Goal: Task Accomplishment & Management: Use online tool/utility

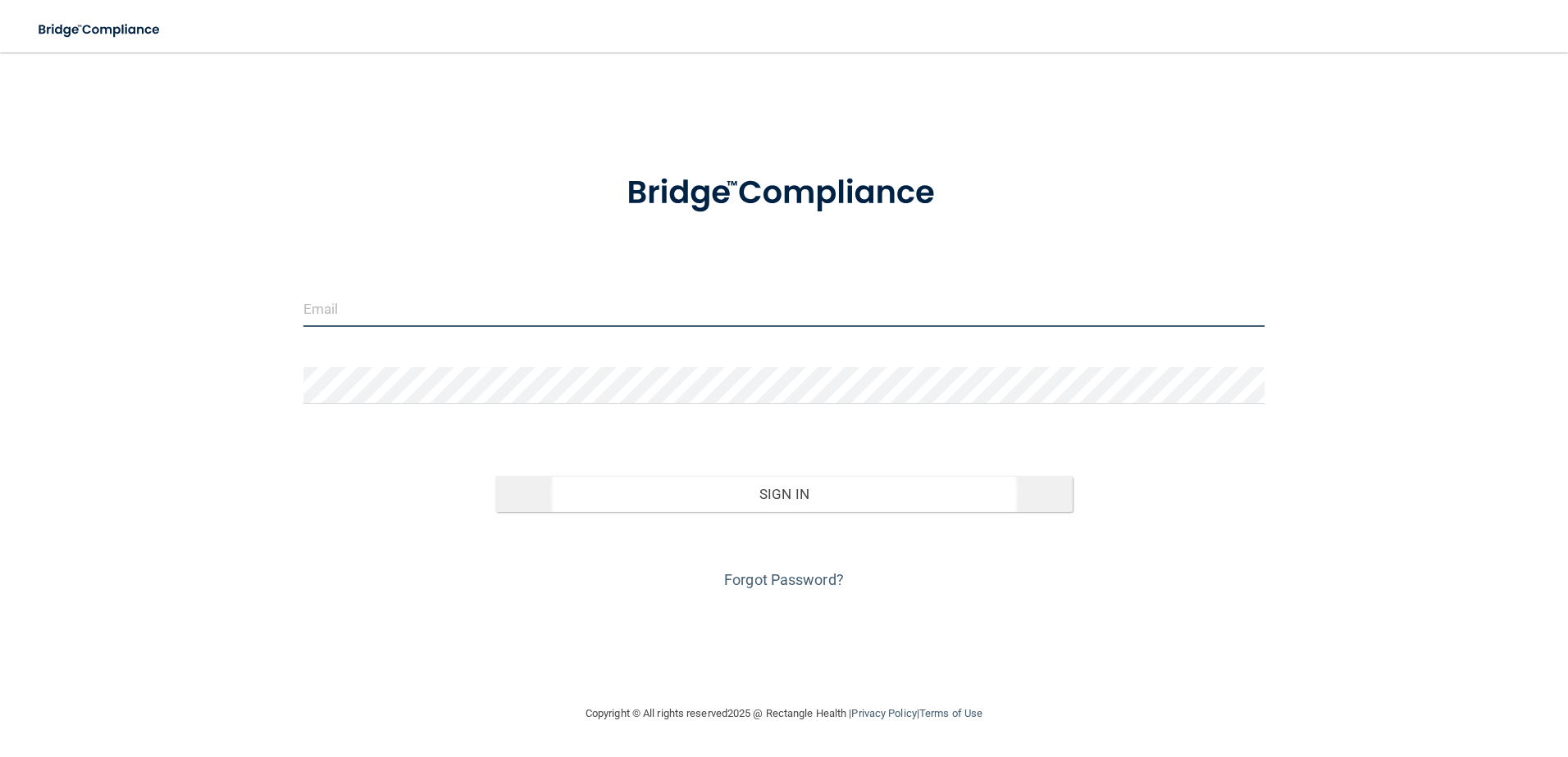
type input "[EMAIL_ADDRESS][DOMAIN_NAME]"
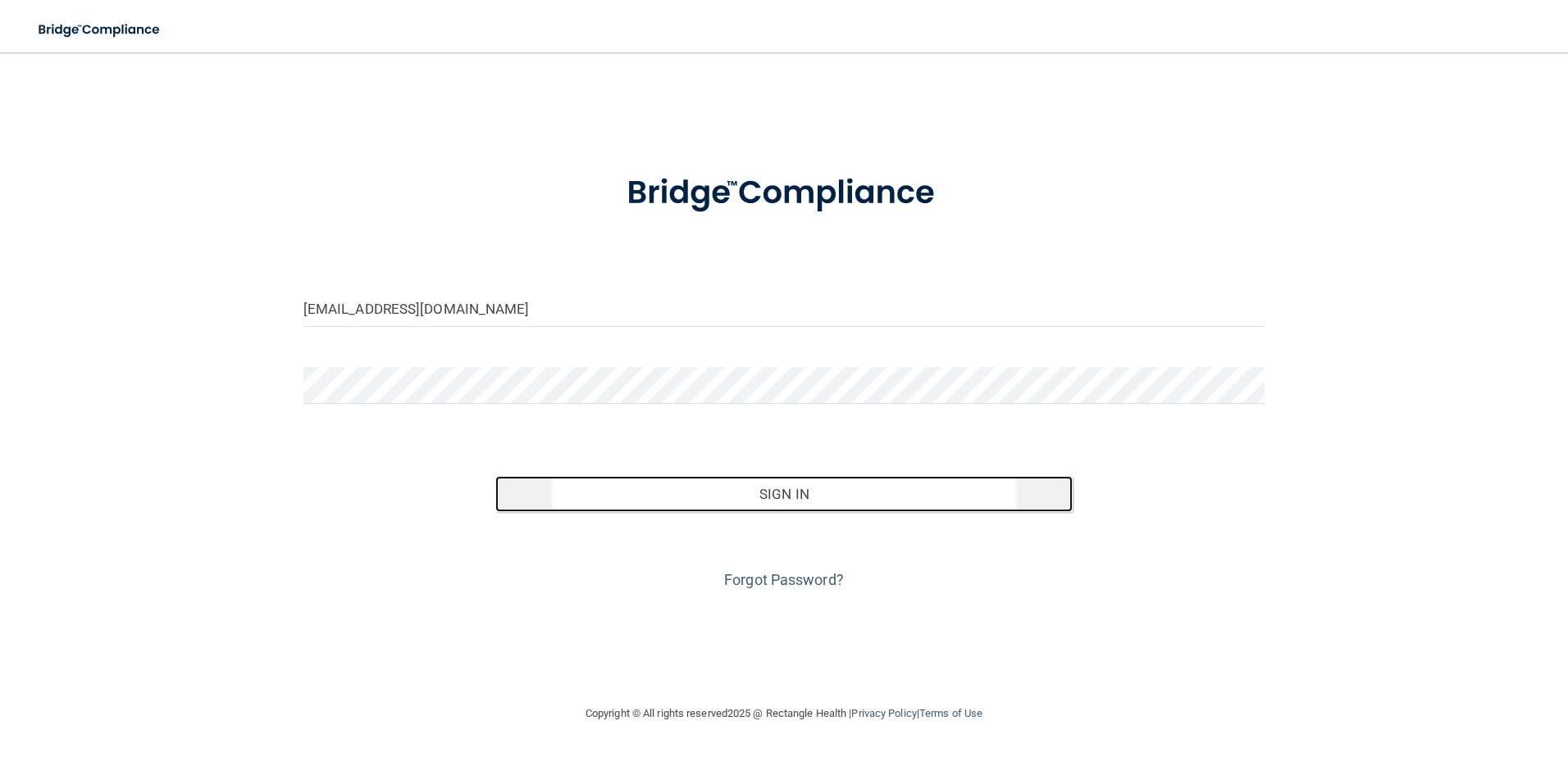
click at [700, 487] on button "Sign In" at bounding box center [784, 494] width 577 height 36
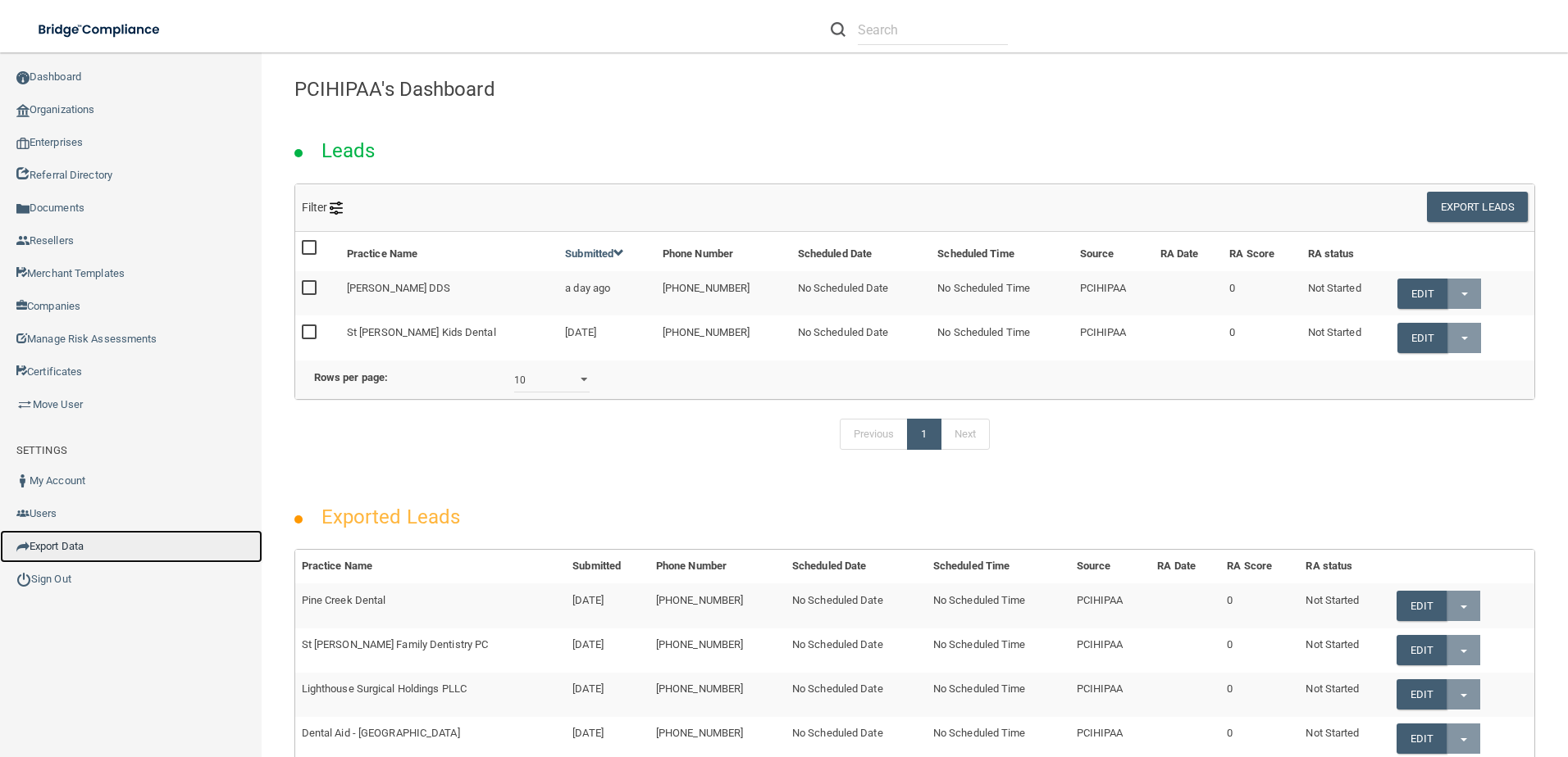
click at [86, 543] on link "Export Data" at bounding box center [131, 546] width 262 height 32
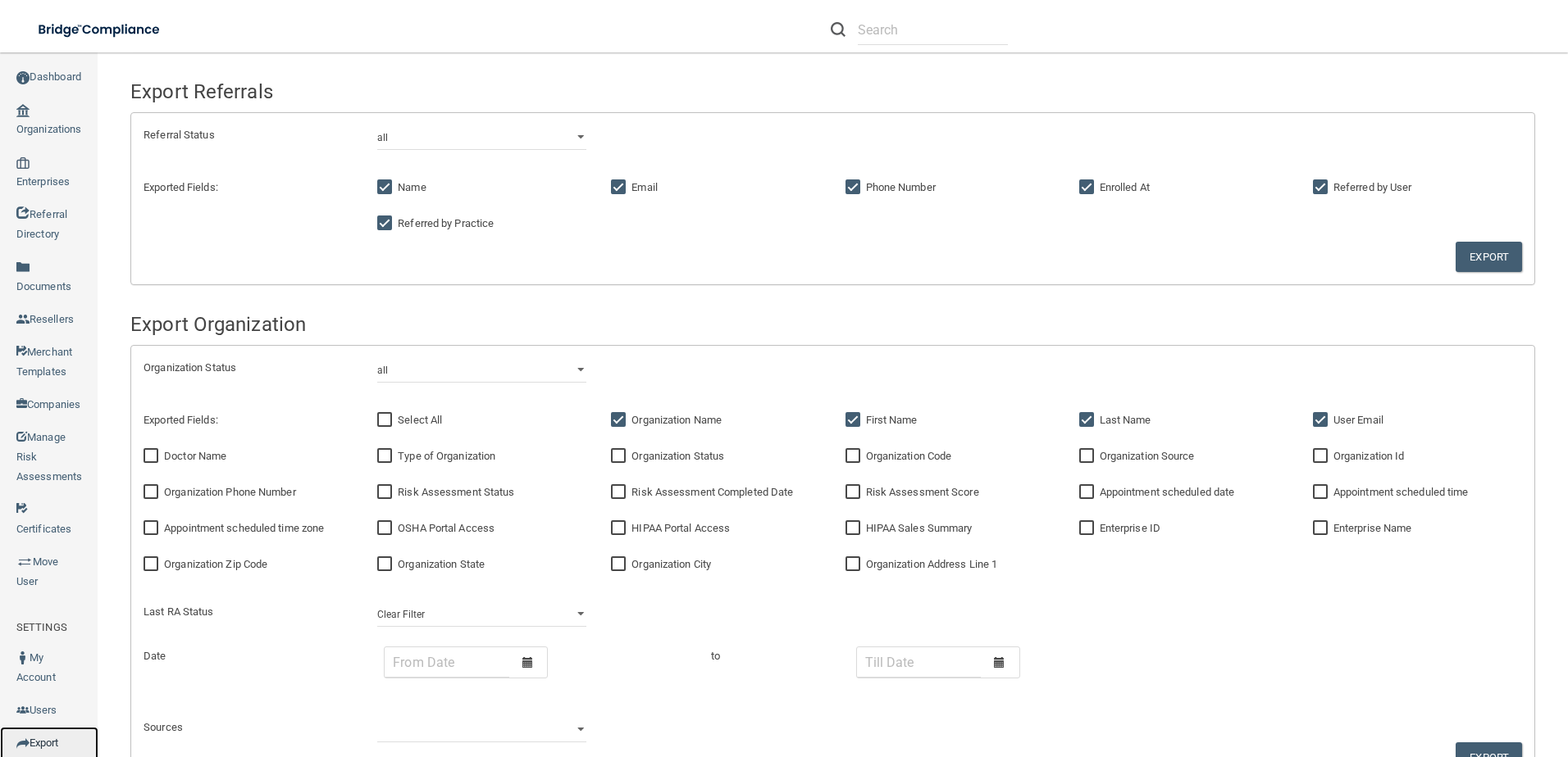
scroll to position [410, 0]
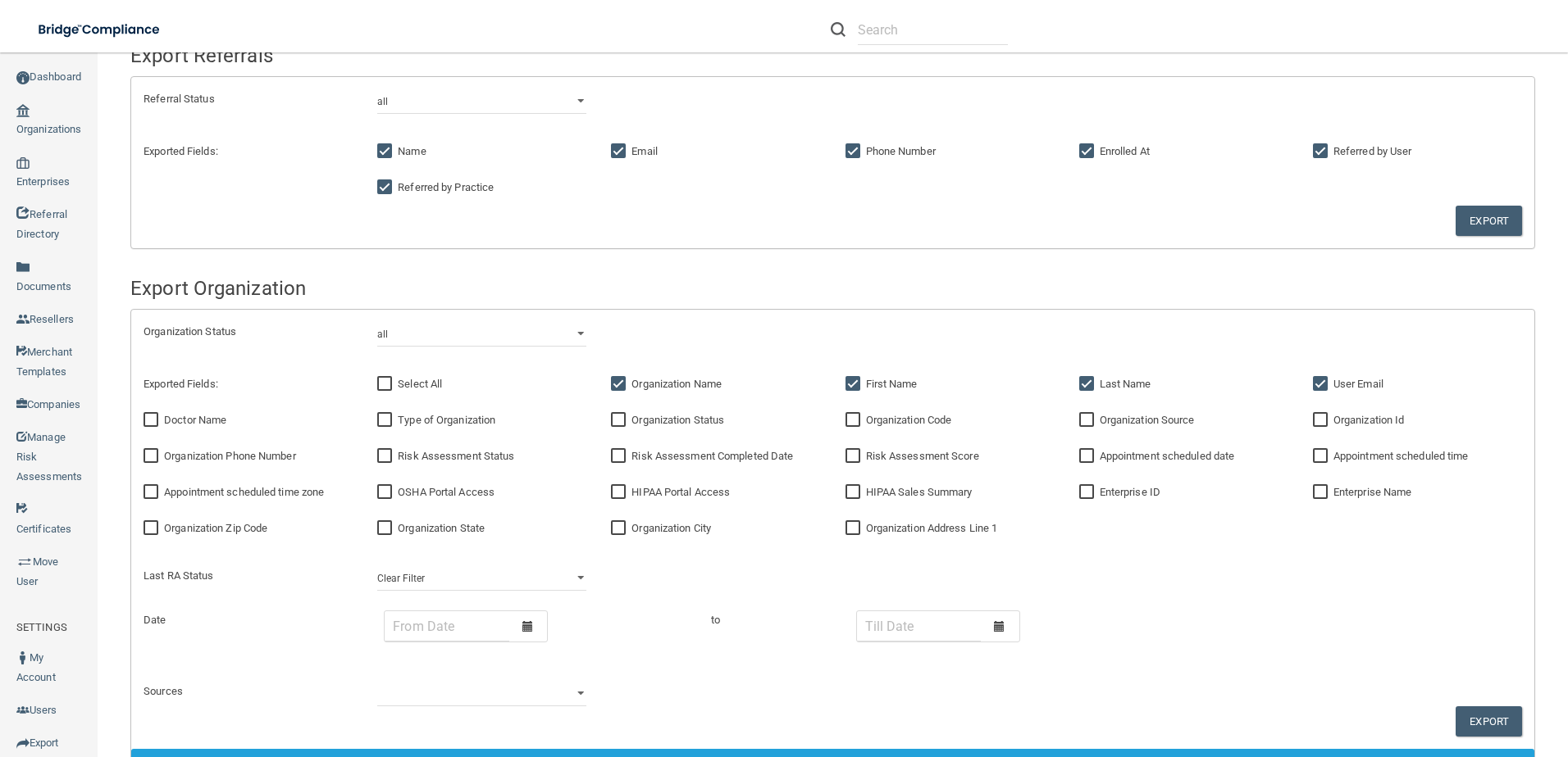
click at [1300, 418] on div "Organization Id" at bounding box center [1416, 420] width 233 height 36
click at [1313, 421] on input "Organization Id" at bounding box center [1322, 419] width 19 height 13
checkbox input "true"
drag, startPoint x: 174, startPoint y: 421, endPoint x: 183, endPoint y: 425, distance: 9.8
click at [174, 421] on span "Doctor Name" at bounding box center [195, 419] width 62 height 12
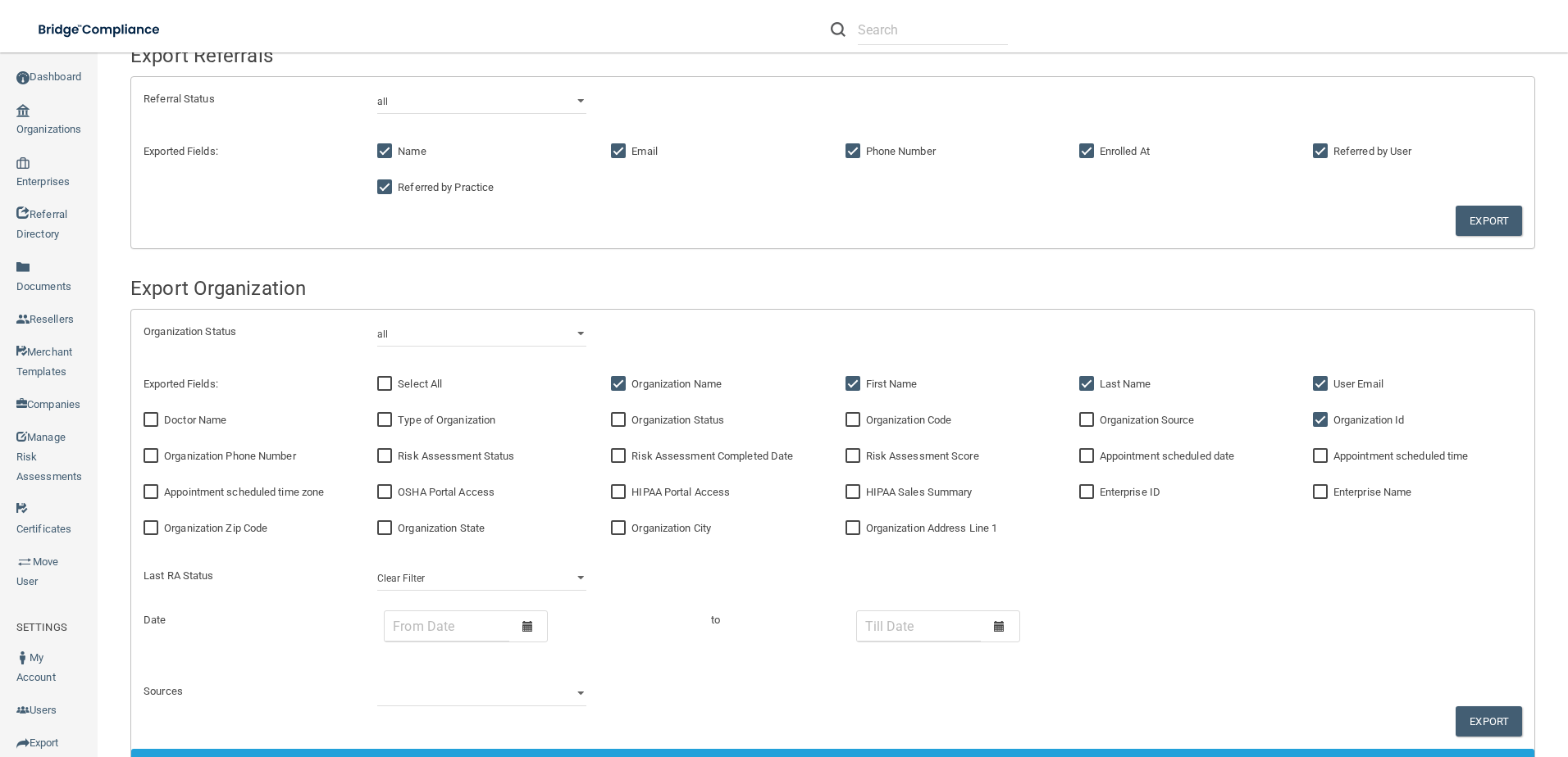
click at [163, 421] on input "Doctor Name" at bounding box center [153, 419] width 19 height 13
checkbox input "true"
click at [1462, 220] on link "Export" at bounding box center [1488, 221] width 66 height 31
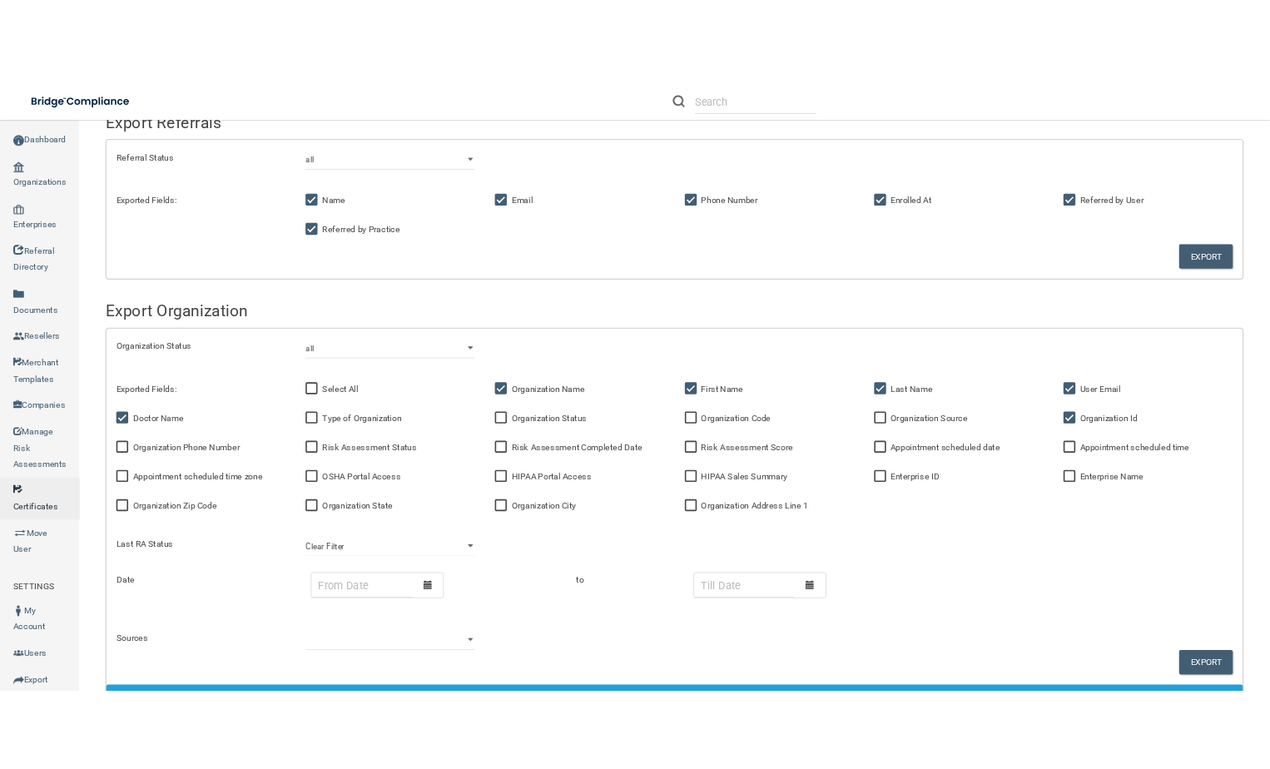
scroll to position [436, 0]
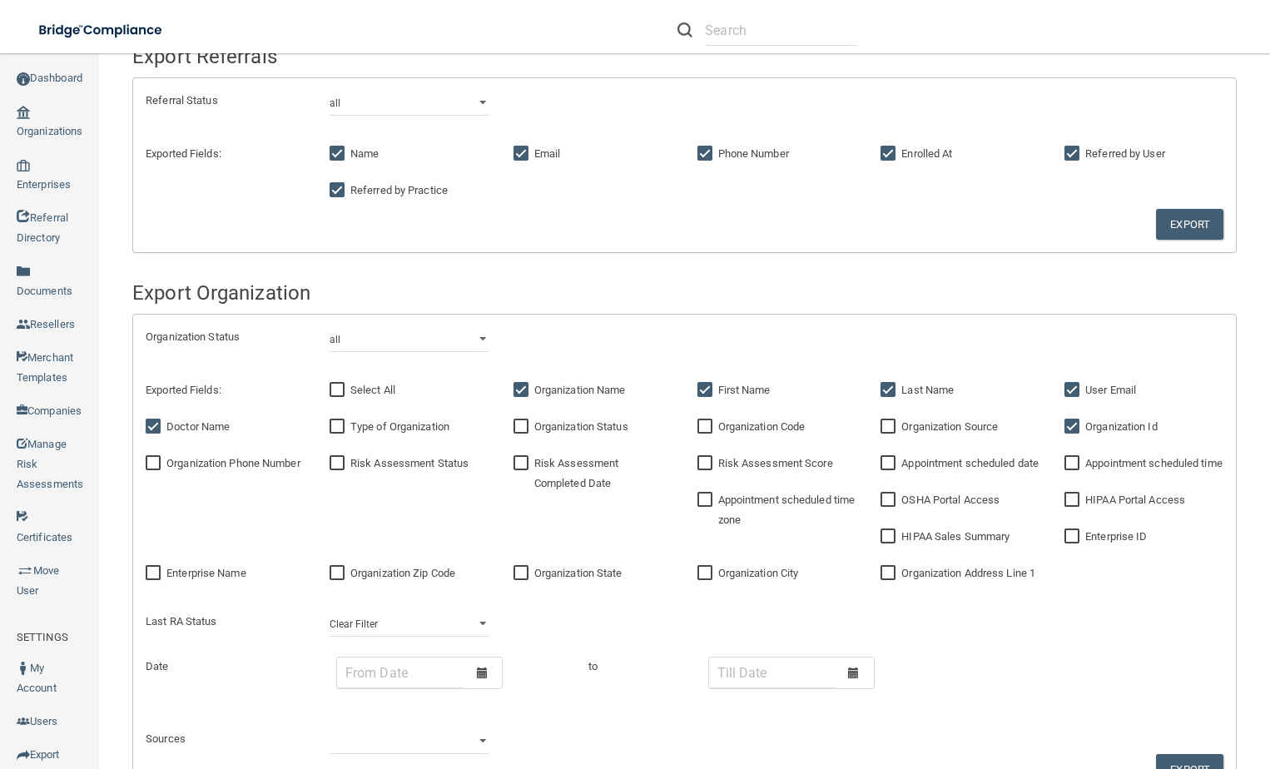
click at [1086, 530] on span "Enterprise ID" at bounding box center [1117, 536] width 62 height 12
click at [1065, 530] on input "Enterprise ID" at bounding box center [1074, 536] width 19 height 13
checkbox input "true"
click at [758, 424] on span "Organization Code" at bounding box center [761, 426] width 87 height 12
click at [717, 424] on input "Organization Code" at bounding box center [707, 426] width 19 height 13
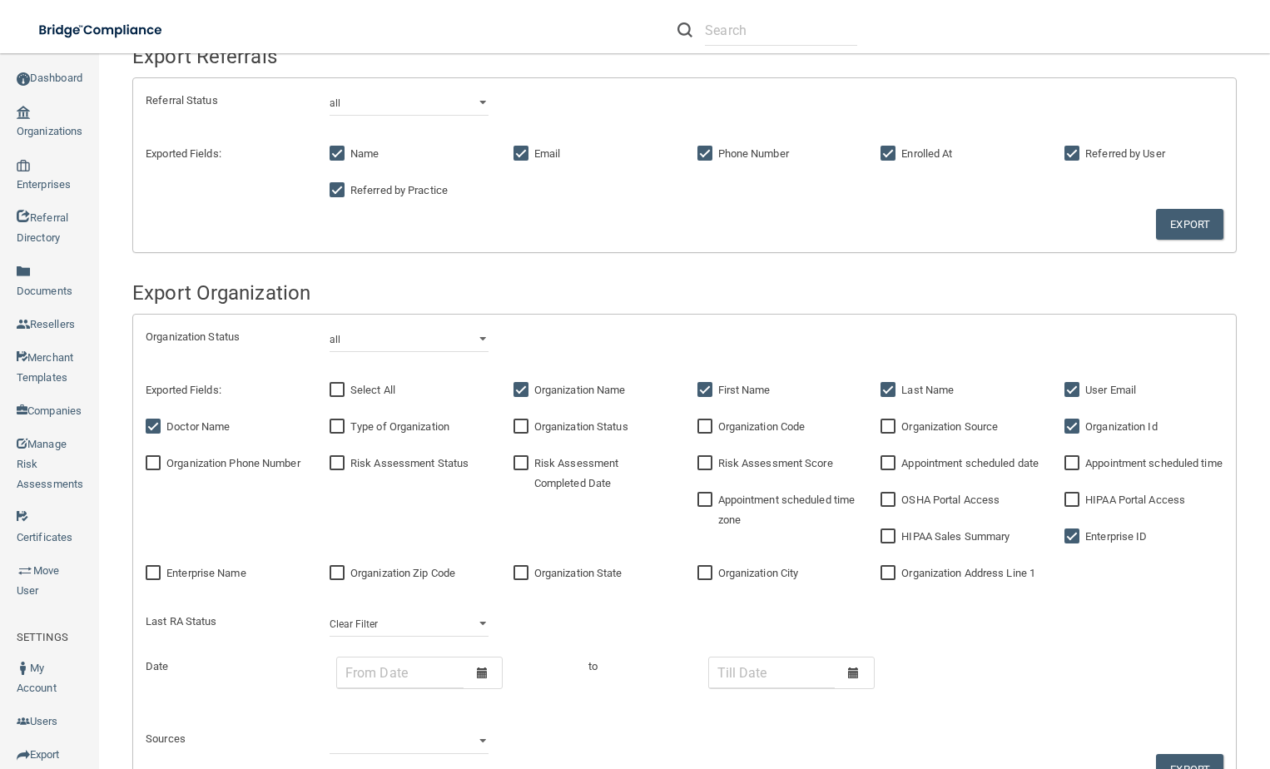
checkbox input "true"
click at [222, 470] on label "Organization Phone Number" at bounding box center [223, 464] width 155 height 20
click at [165, 470] on input "Organization Phone Number" at bounding box center [155, 463] width 19 height 13
checkbox input "true"
click at [931, 564] on label "Organization Address Line 1" at bounding box center [958, 574] width 155 height 20
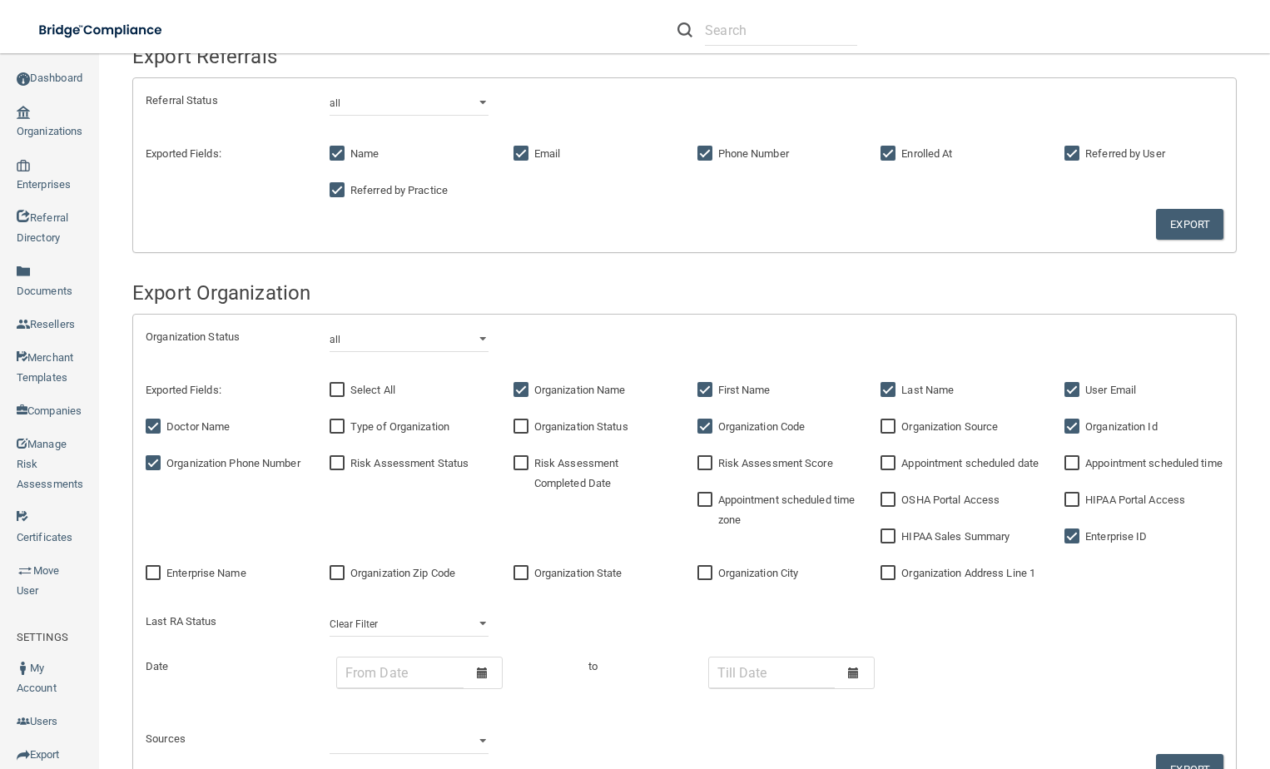
click at [900, 567] on input "Organization Address Line 1" at bounding box center [890, 573] width 19 height 13
checkbox input "true"
click at [576, 567] on span "Organization State" at bounding box center [578, 573] width 88 height 12
click at [533, 567] on input "Organization State" at bounding box center [523, 573] width 19 height 13
checkbox input "true"
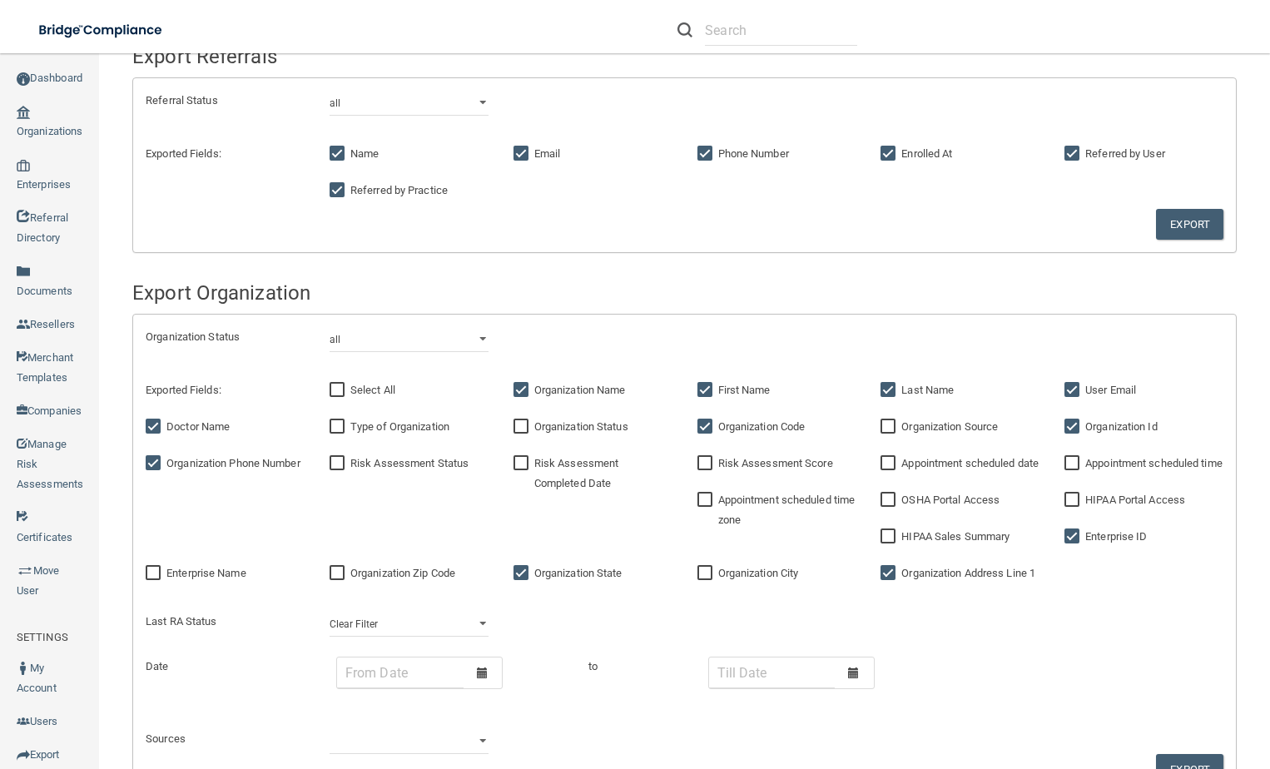
click at [415, 567] on span "Organization Zip Code" at bounding box center [402, 573] width 105 height 12
click at [349, 567] on input "Organization Zip Code" at bounding box center [339, 573] width 19 height 13
checkbox input "true"
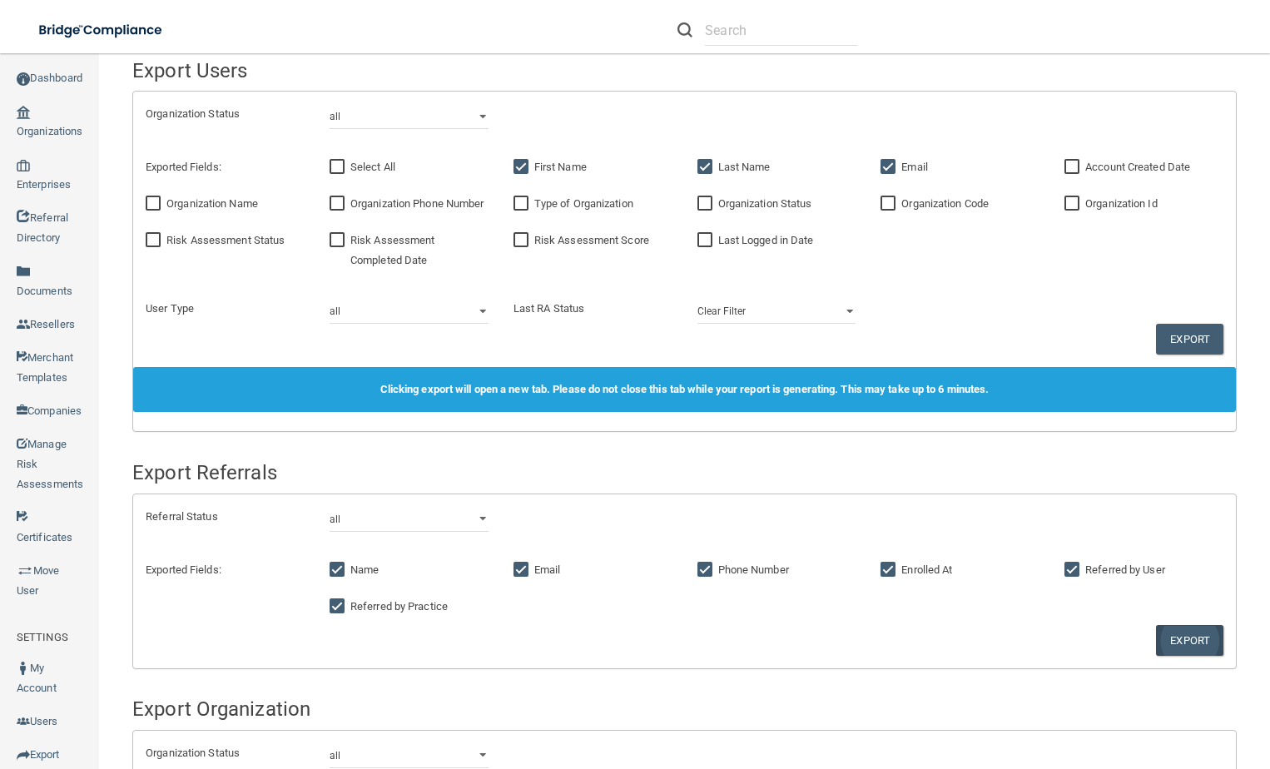
scroll to position [0, 0]
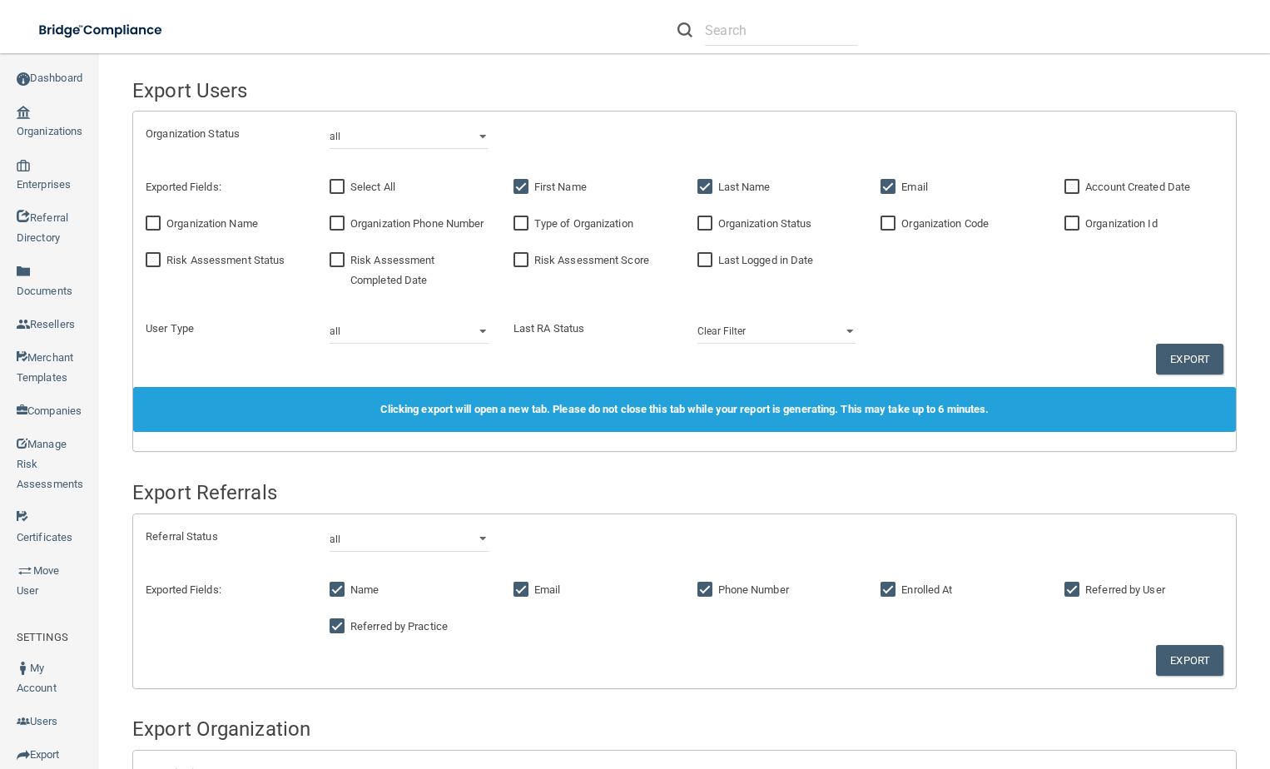
click at [1080, 199] on div "Account Created Date" at bounding box center [1144, 187] width 184 height 37
click at [1071, 186] on input "Account Created Date" at bounding box center [1074, 187] width 19 height 13
checkbox input "true"
click at [1157, 669] on link "Export" at bounding box center [1189, 660] width 67 height 31
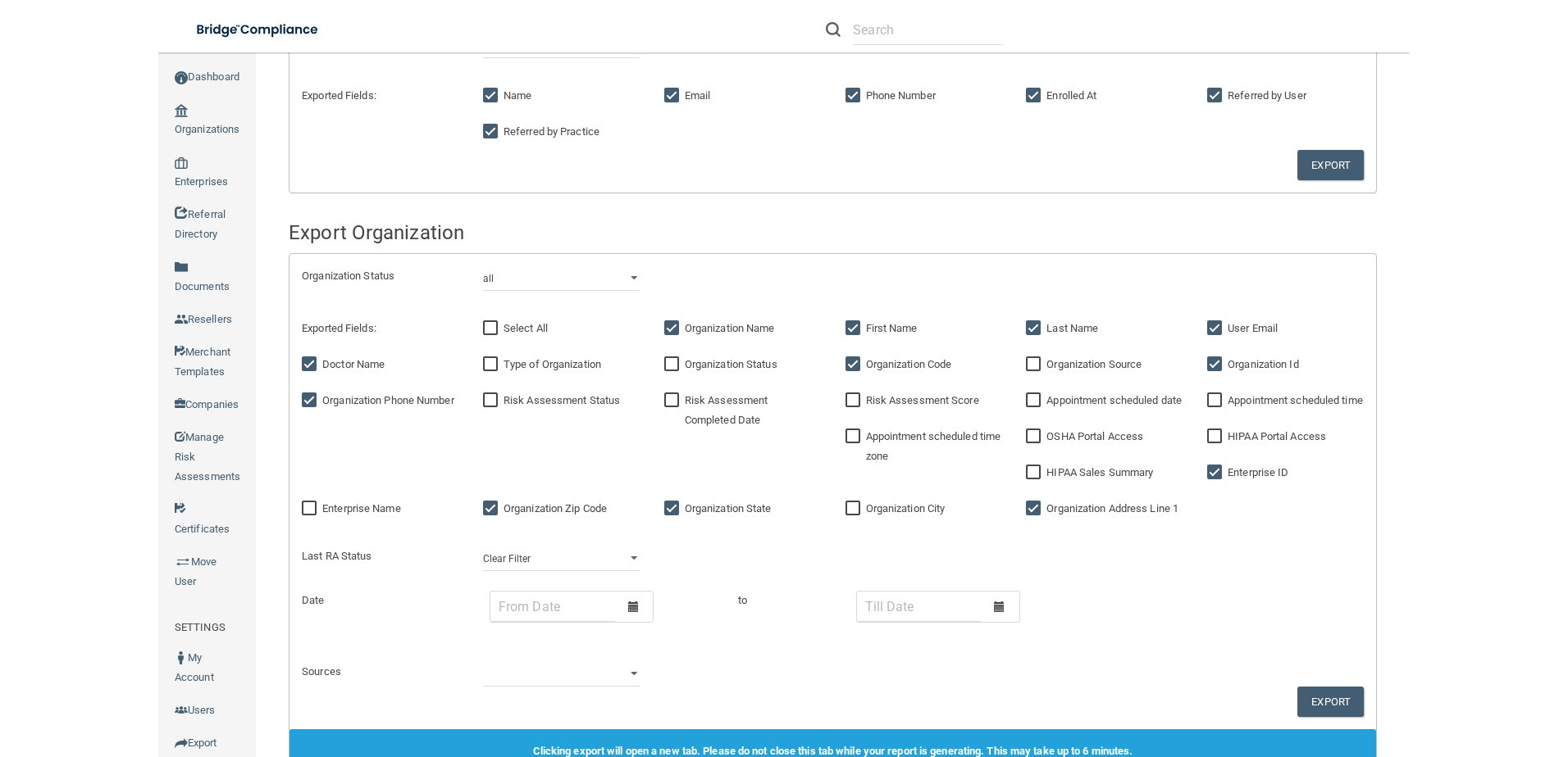
scroll to position [492, 0]
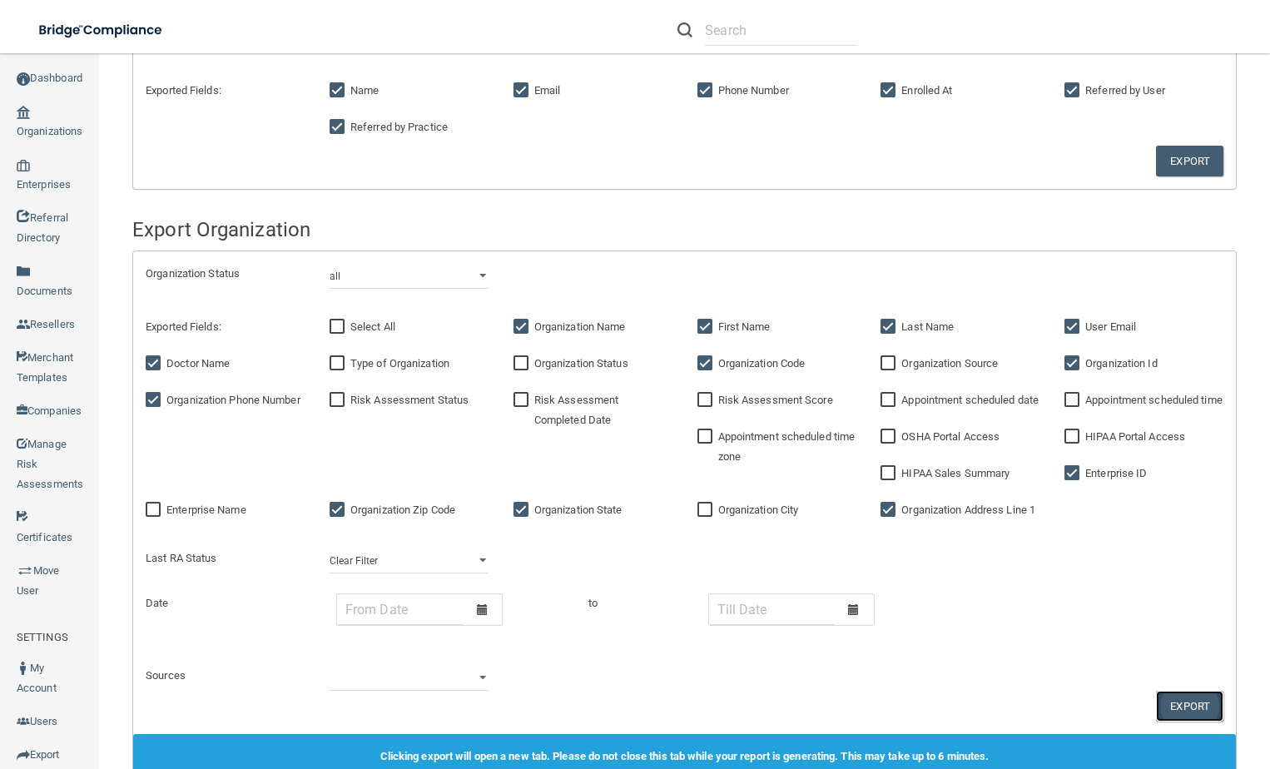
click at [1175, 703] on button "Export" at bounding box center [1189, 706] width 67 height 31
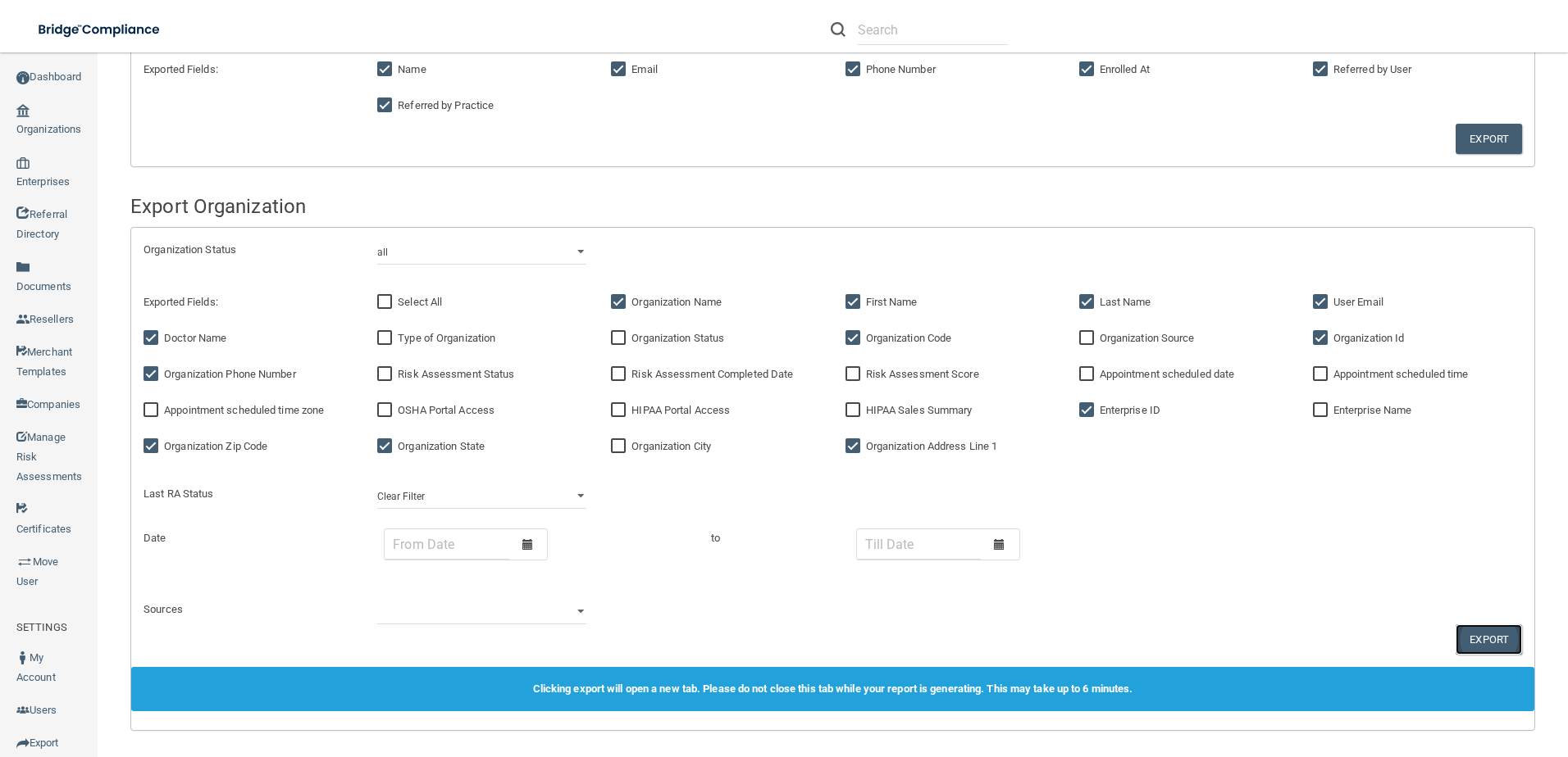
scroll to position [473, 0]
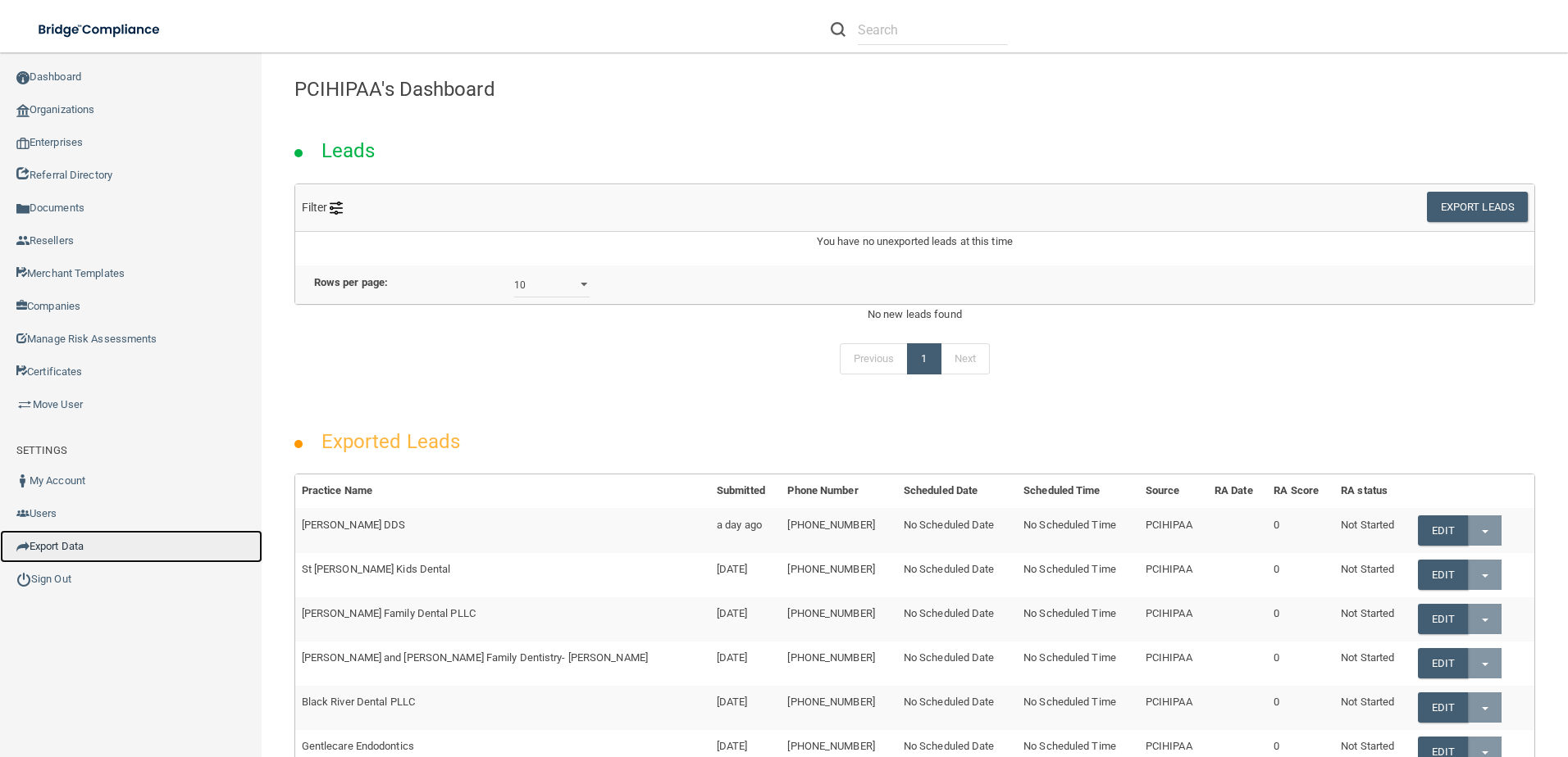
drag, startPoint x: 65, startPoint y: 539, endPoint x: 112, endPoint y: 533, distance: 47.4
click at [66, 538] on link "Export Data" at bounding box center [131, 546] width 262 height 32
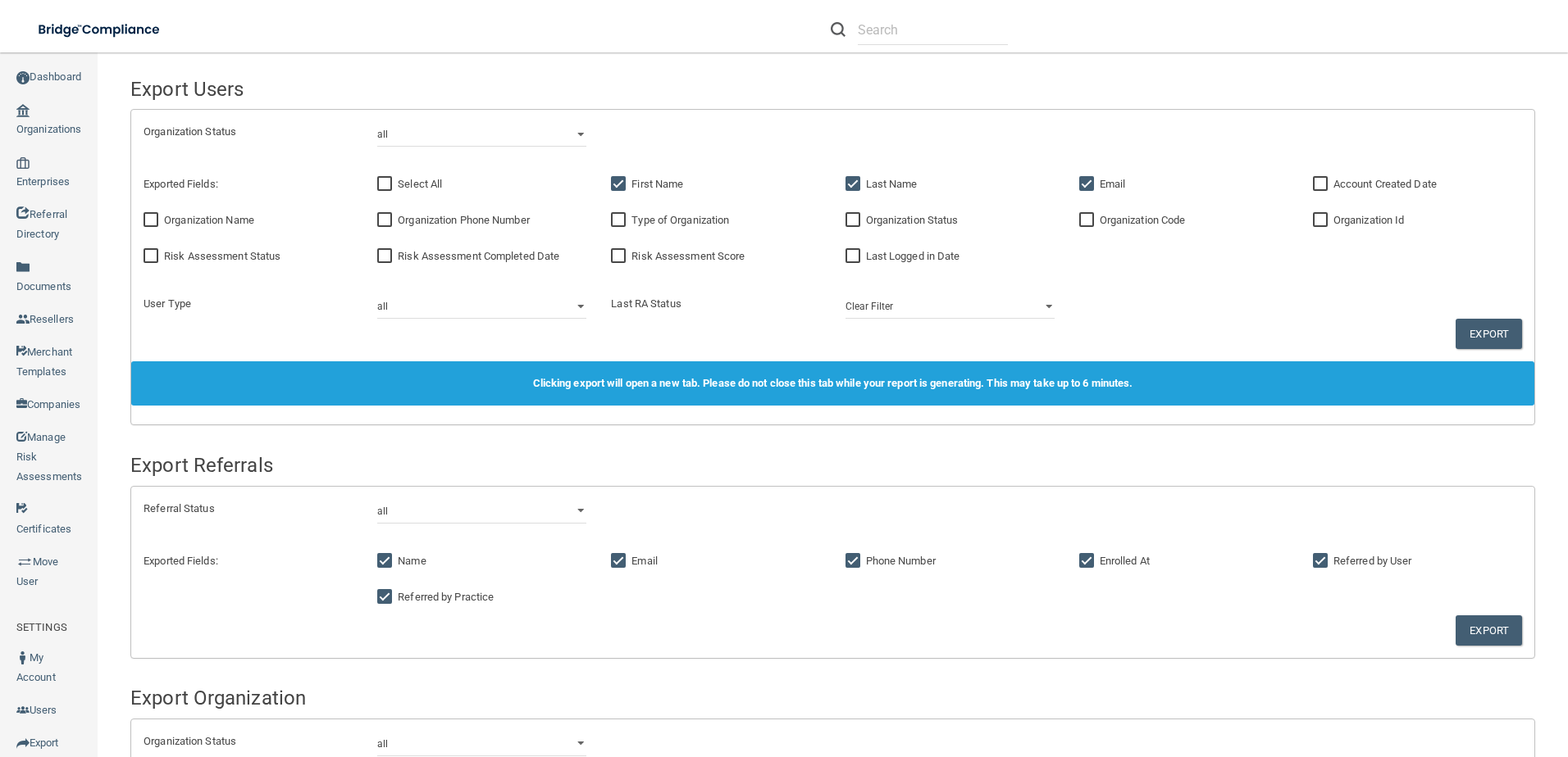
click at [254, 221] on span "Organization Name" at bounding box center [210, 220] width 91 height 12
click at [163, 221] on input "Organization Name" at bounding box center [153, 220] width 19 height 13
checkbox input "true"
click at [1099, 216] on span "Organization Code" at bounding box center [1142, 220] width 86 height 12
click at [1093, 216] on input "Organization Code" at bounding box center [1088, 220] width 19 height 13
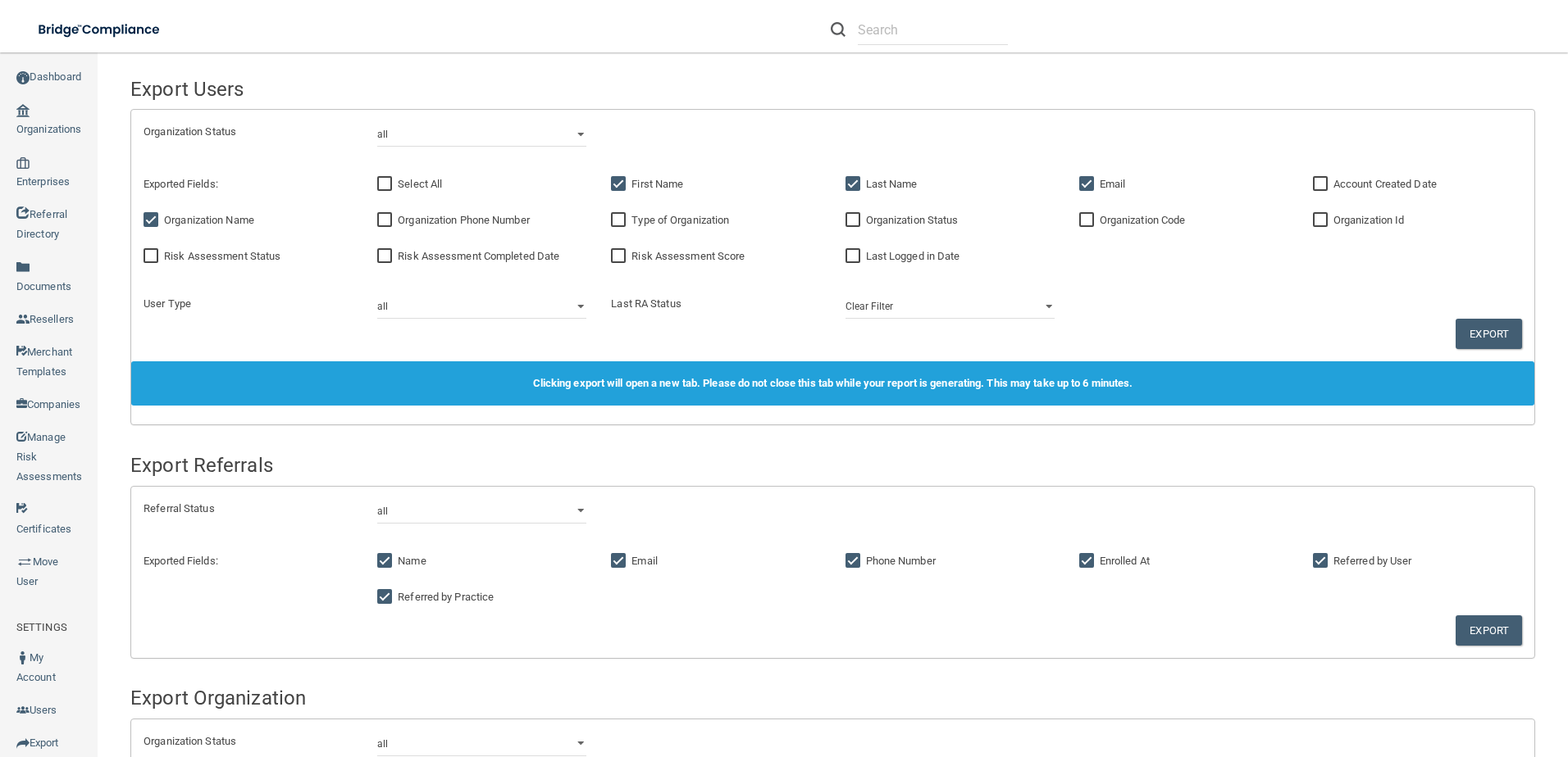
checkbox input "true"
click at [1339, 222] on span "Organization Id" at bounding box center [1369, 220] width 71 height 12
click at [1332, 222] on input "Organization Id" at bounding box center [1322, 220] width 19 height 13
checkbox input "true"
click at [1341, 184] on span "Account Created Date" at bounding box center [1385, 184] width 103 height 12
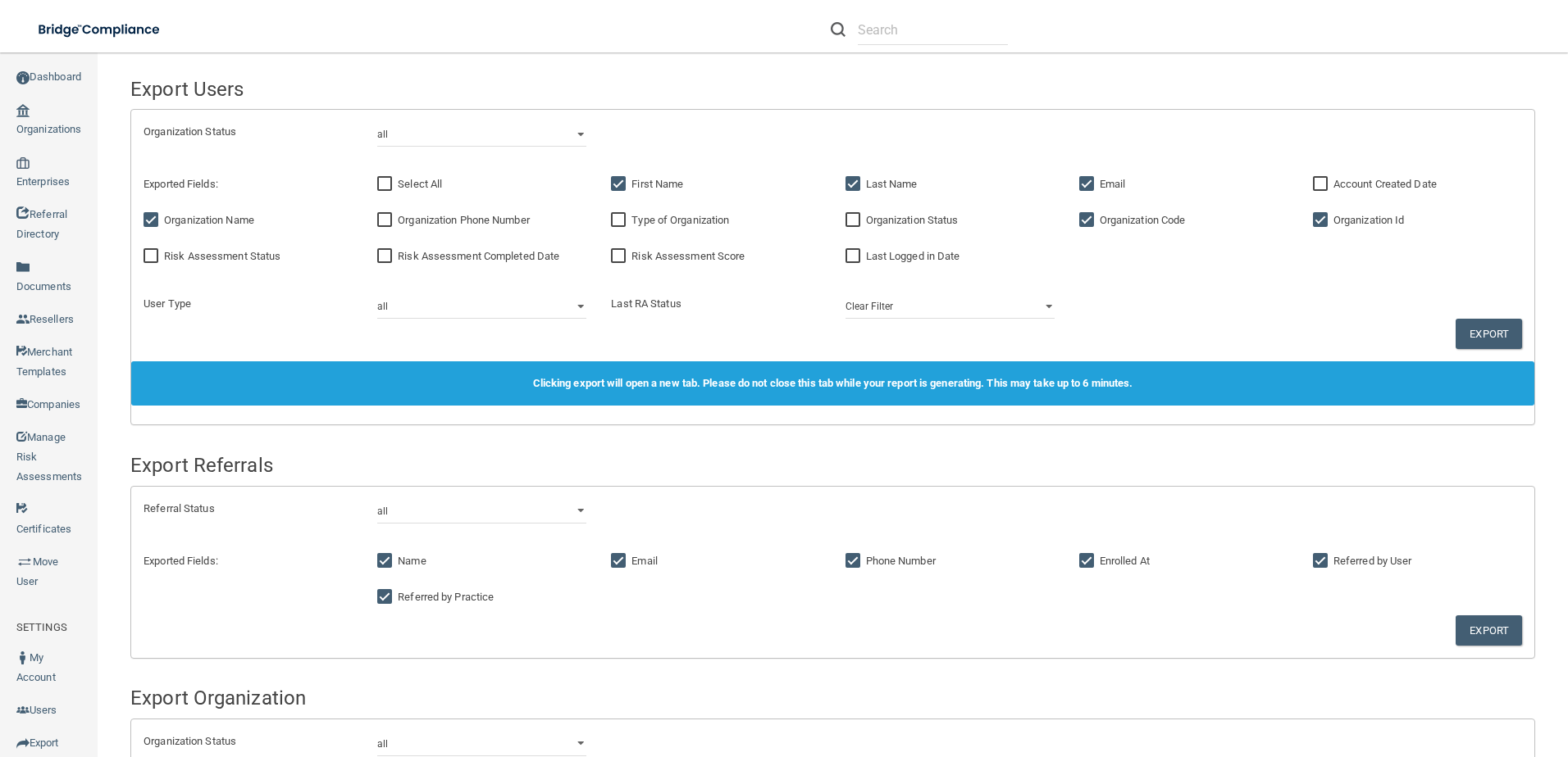
click at [1332, 184] on input "Account Created Date" at bounding box center [1322, 184] width 19 height 13
checkbox input "true"
click at [1525, 337] on main "Export Users Organization Status all client disabled client lead Exported Field…" at bounding box center [832, 405] width 1470 height 705
click at [1480, 328] on button "Export" at bounding box center [1488, 334] width 66 height 31
